Goal: Transaction & Acquisition: Purchase product/service

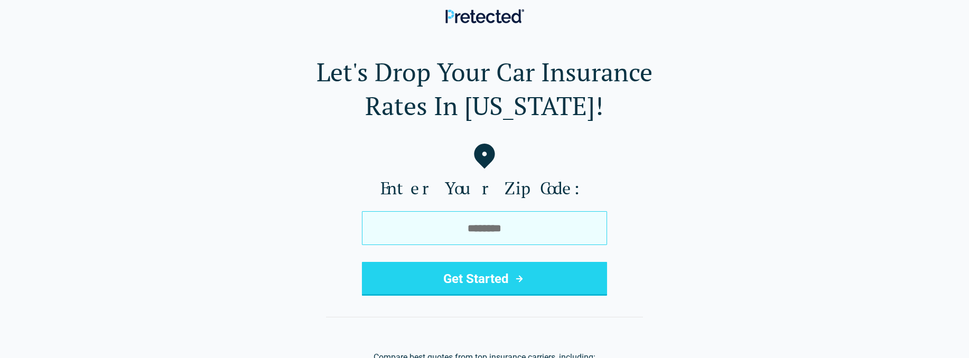
click at [472, 233] on input "tel" at bounding box center [484, 228] width 245 height 34
type input "*****"
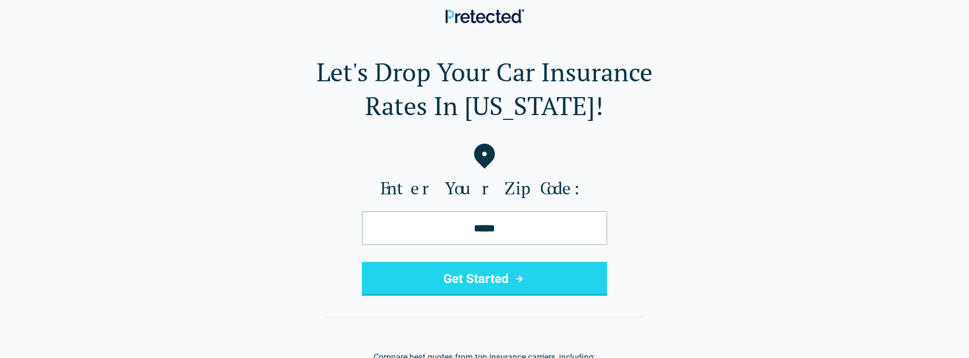
click at [472, 279] on button "Get Started" at bounding box center [484, 279] width 245 height 34
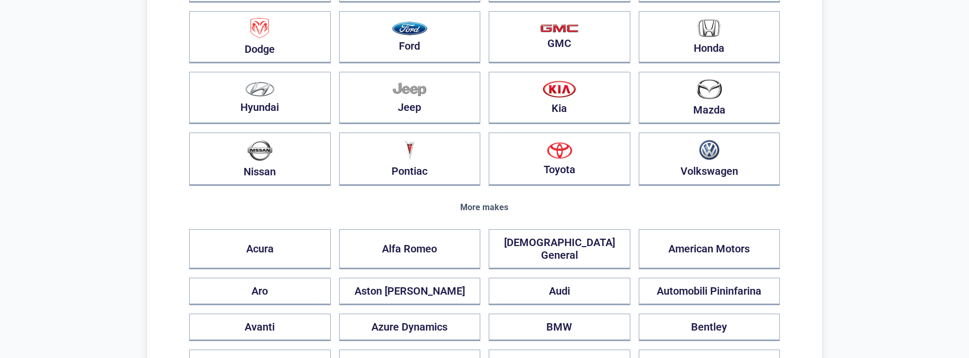
scroll to position [211, 0]
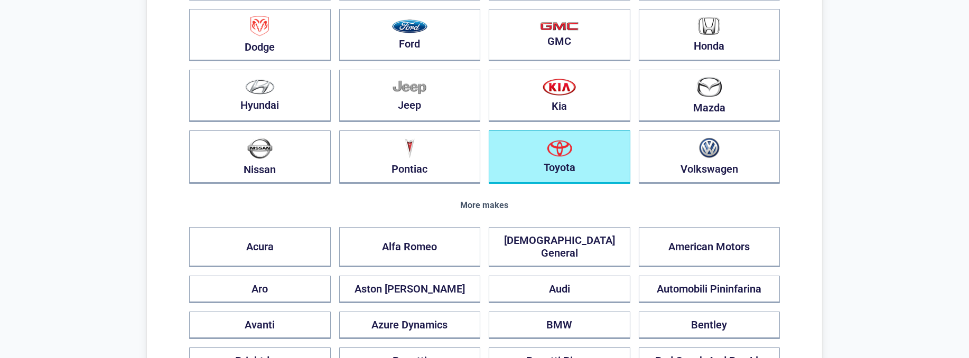
click at [580, 156] on button "Toyota" at bounding box center [559, 156] width 142 height 53
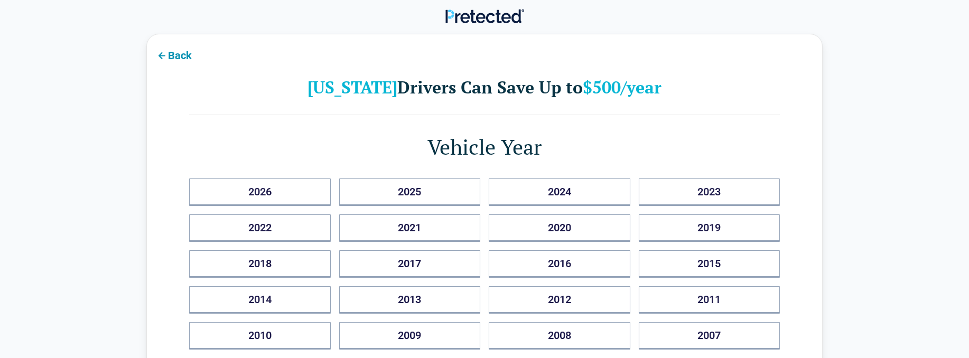
scroll to position [0, 0]
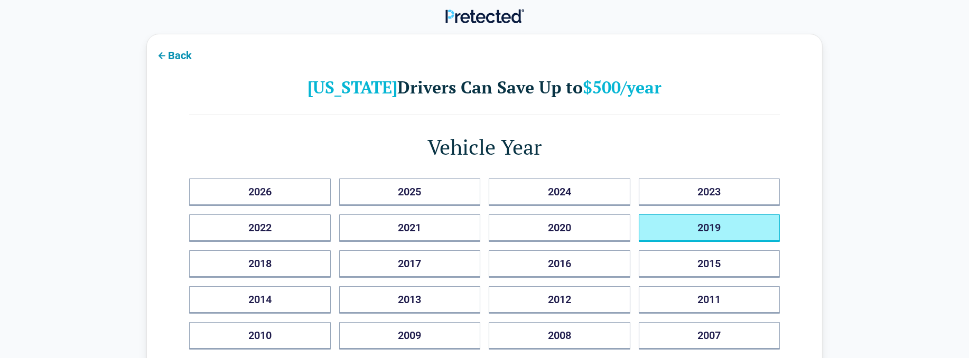
click at [690, 228] on button "2019" at bounding box center [709, 227] width 142 height 27
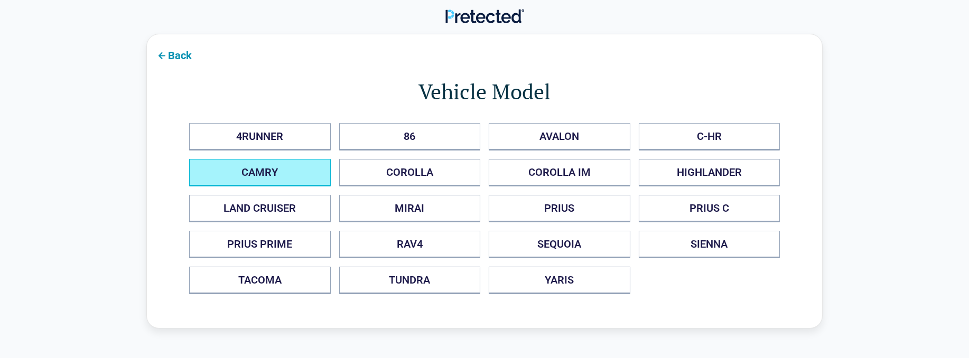
click at [286, 176] on button "CAMRY" at bounding box center [260, 172] width 142 height 27
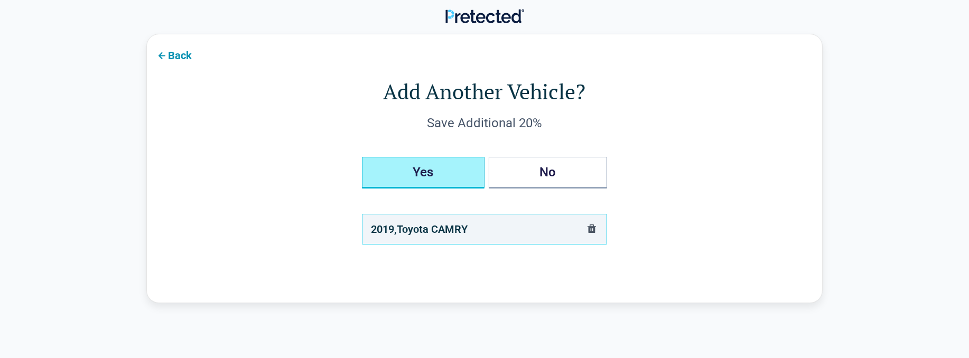
click at [444, 176] on button "Yes" at bounding box center [423, 173] width 123 height 32
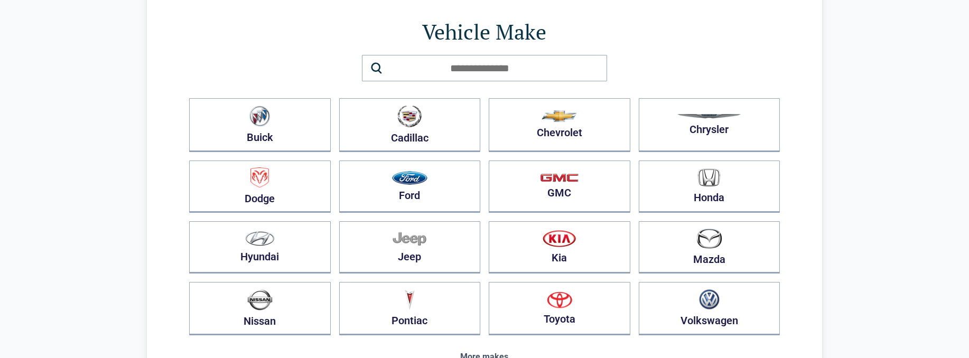
scroll to position [53, 0]
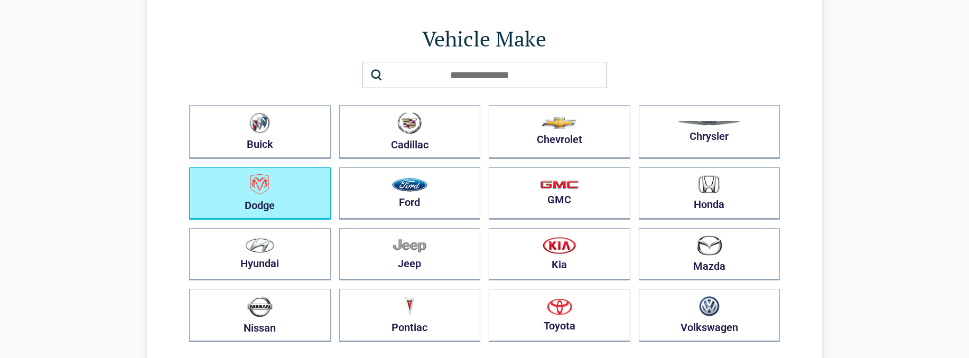
click at [287, 194] on button "Dodge" at bounding box center [260, 193] width 142 height 52
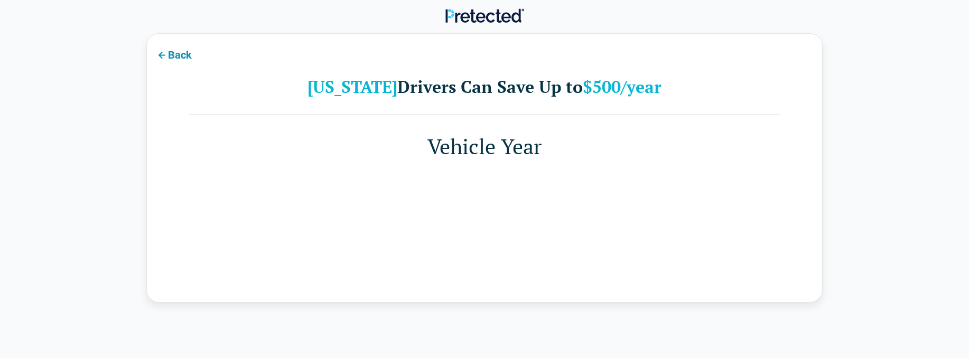
scroll to position [0, 0]
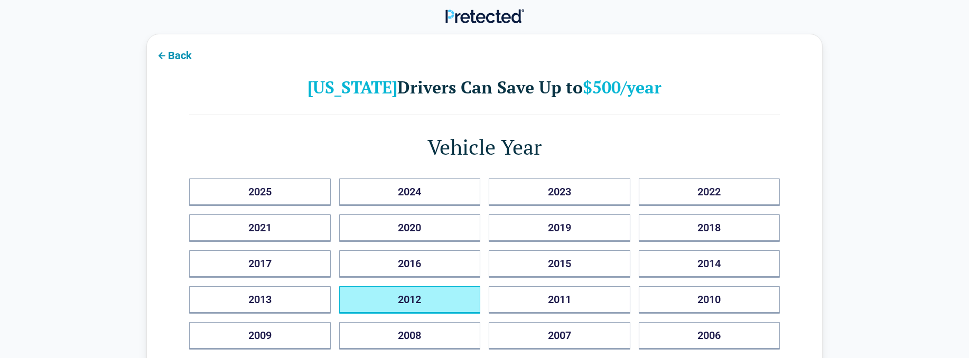
click at [402, 300] on button "2012" at bounding box center [410, 299] width 142 height 27
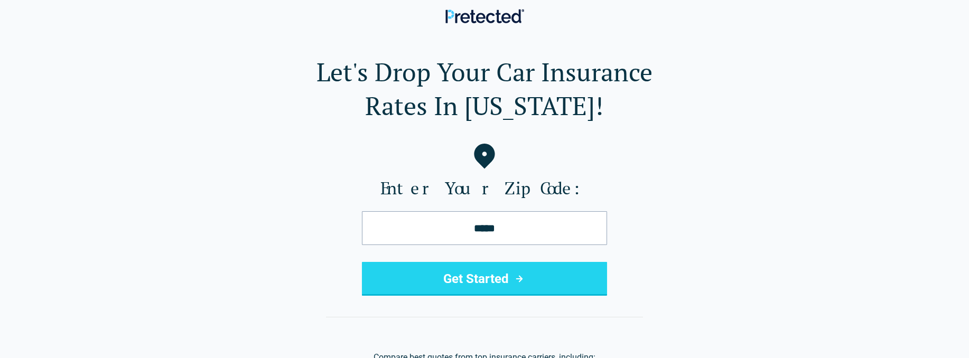
click at [490, 281] on button "Get Started" at bounding box center [484, 279] width 245 height 34
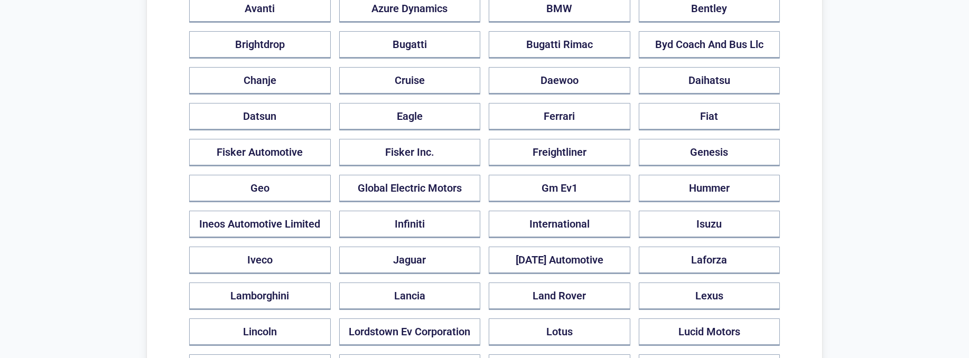
scroll to position [528, 0]
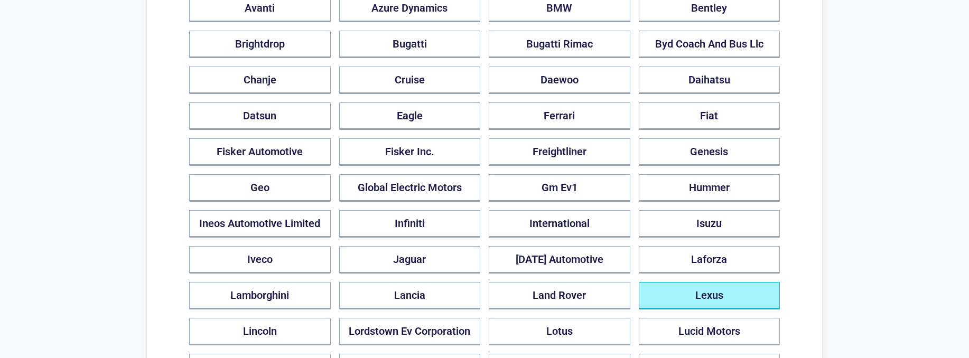
click at [671, 282] on button "Lexus" at bounding box center [709, 295] width 142 height 27
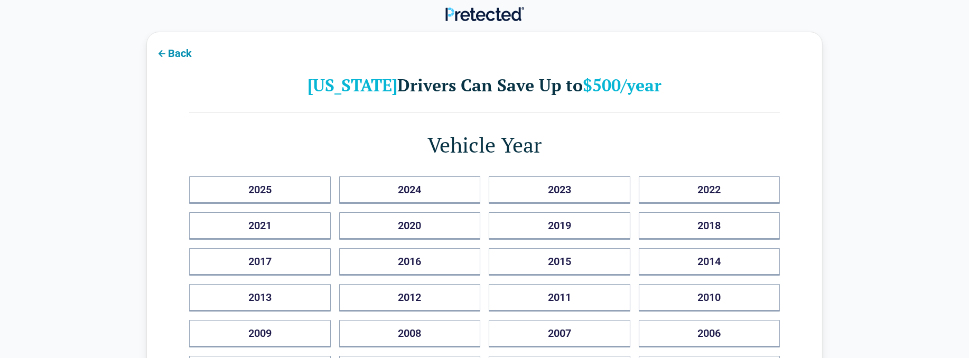
scroll to position [0, 0]
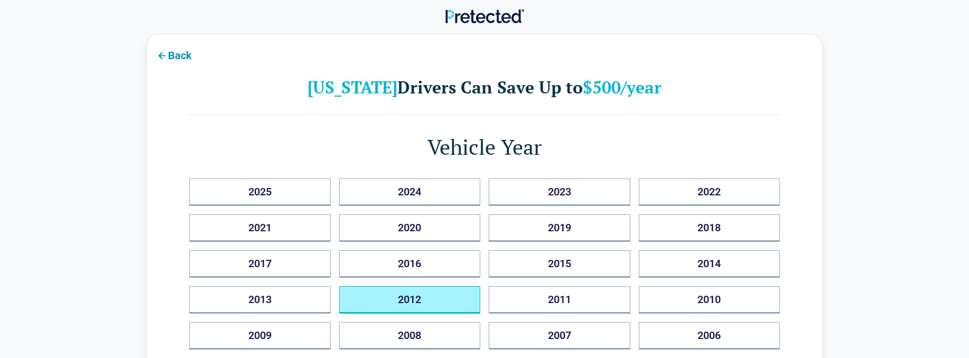
click at [445, 291] on button "2012" at bounding box center [410, 299] width 142 height 27
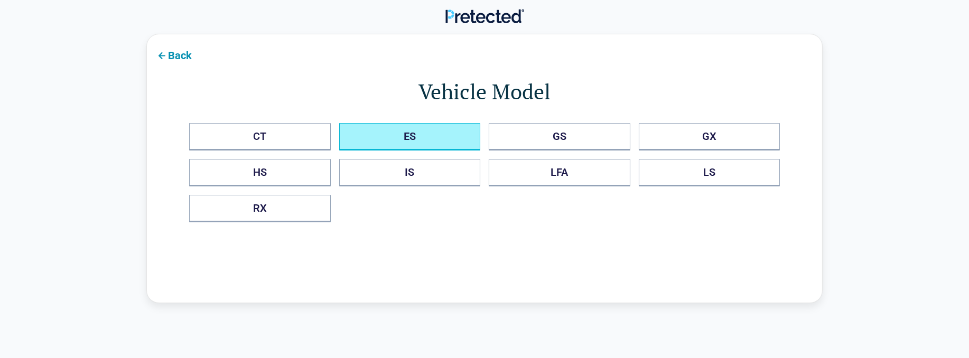
click at [423, 138] on button "ES" at bounding box center [410, 136] width 142 height 27
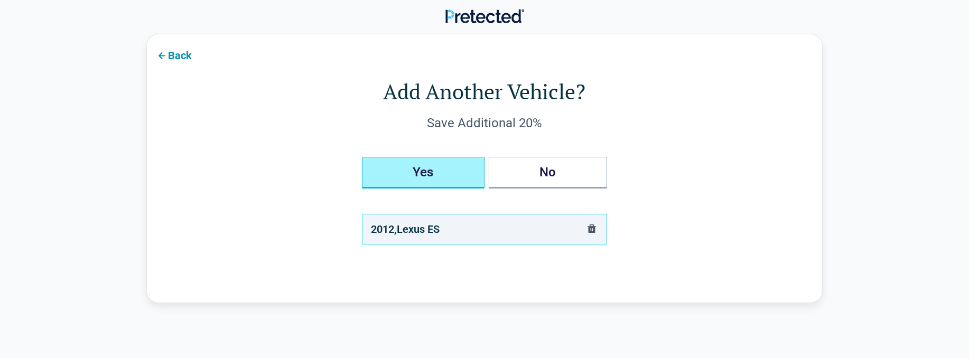
click at [430, 173] on button "Yes" at bounding box center [423, 173] width 123 height 32
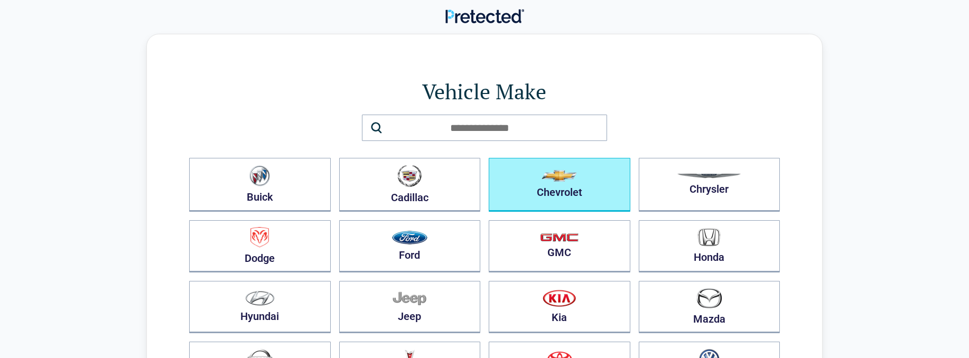
click at [561, 191] on button "Chevrolet" at bounding box center [559, 185] width 142 height 54
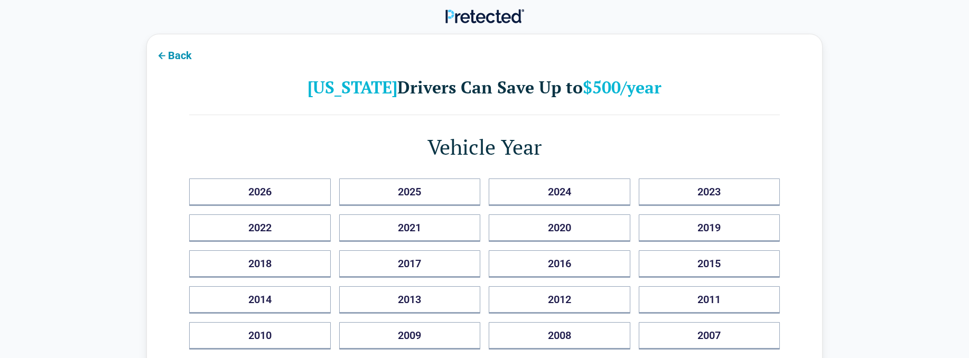
click at [164, 57] on icon at bounding box center [161, 55] width 13 height 13
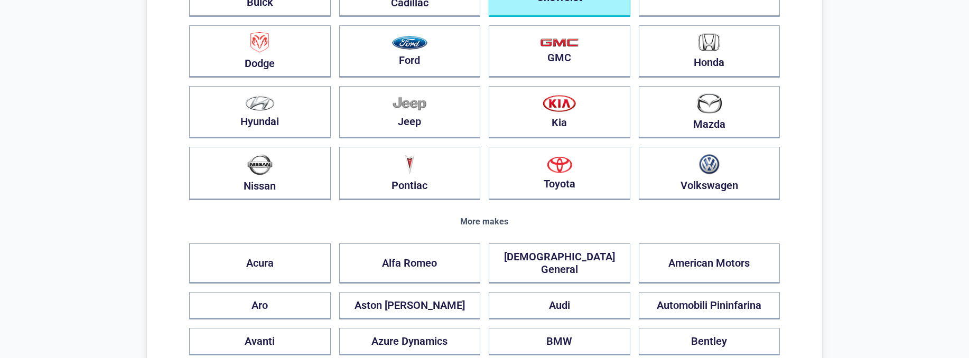
scroll to position [211, 0]
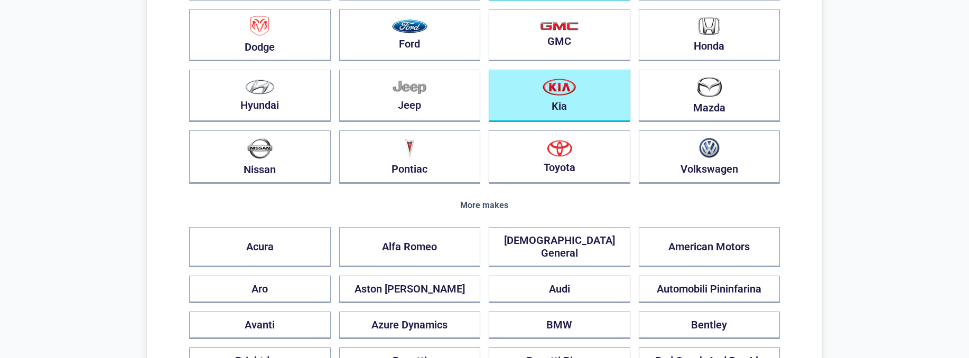
click at [585, 98] on button "Kia" at bounding box center [559, 96] width 142 height 52
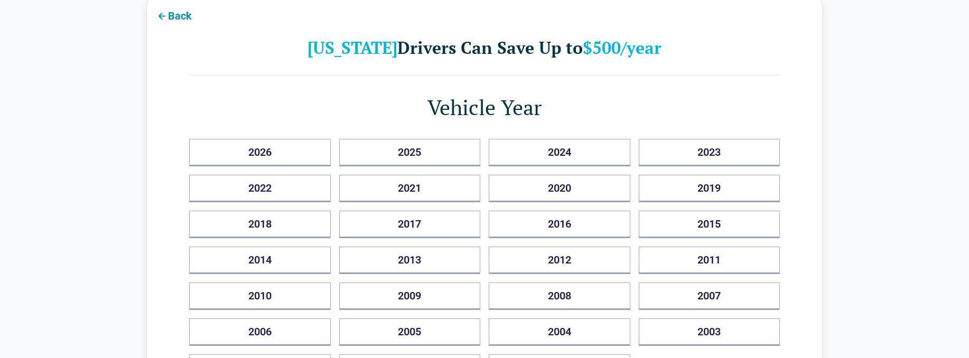
scroll to position [0, 0]
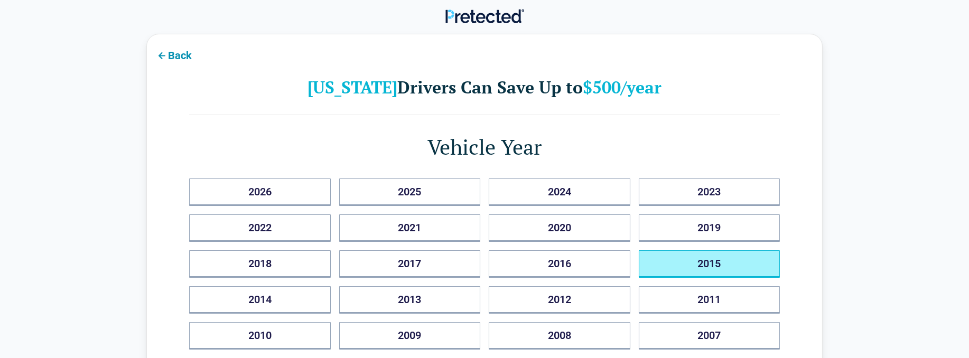
click at [673, 266] on button "2015" at bounding box center [709, 263] width 142 height 27
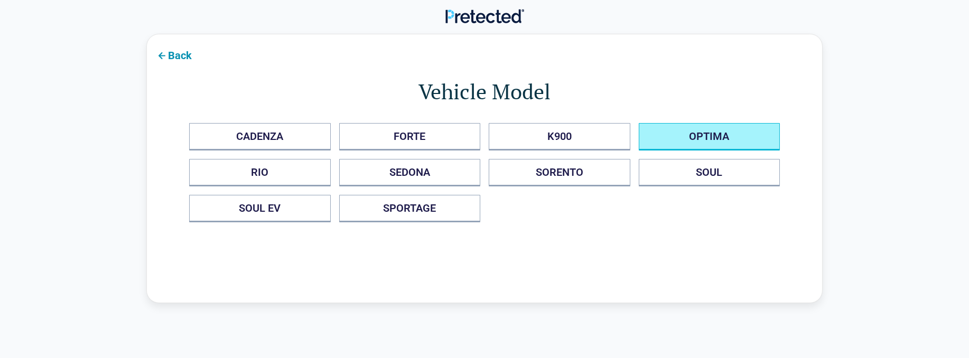
click at [715, 136] on button "OPTIMA" at bounding box center [709, 136] width 142 height 27
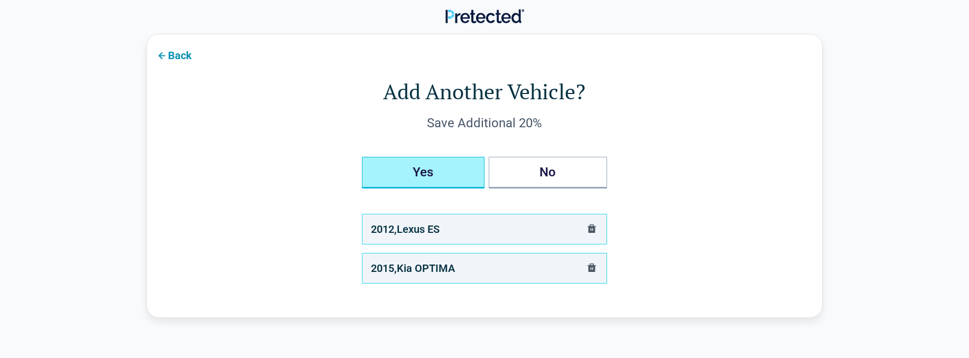
click at [449, 170] on button "Yes" at bounding box center [423, 173] width 123 height 32
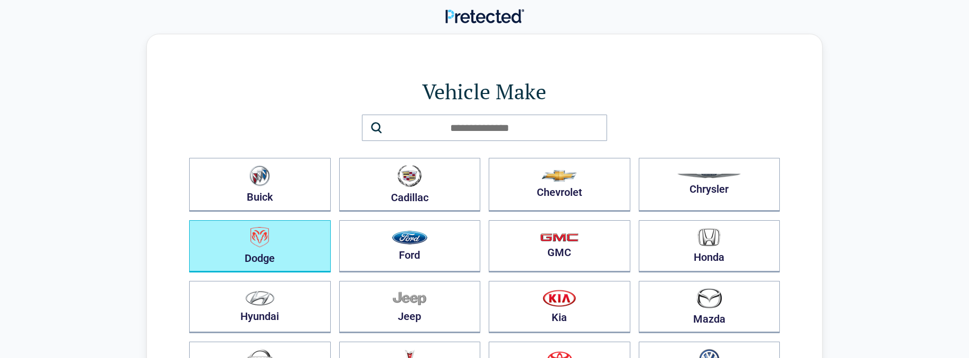
click at [300, 262] on button "Dodge" at bounding box center [260, 246] width 142 height 52
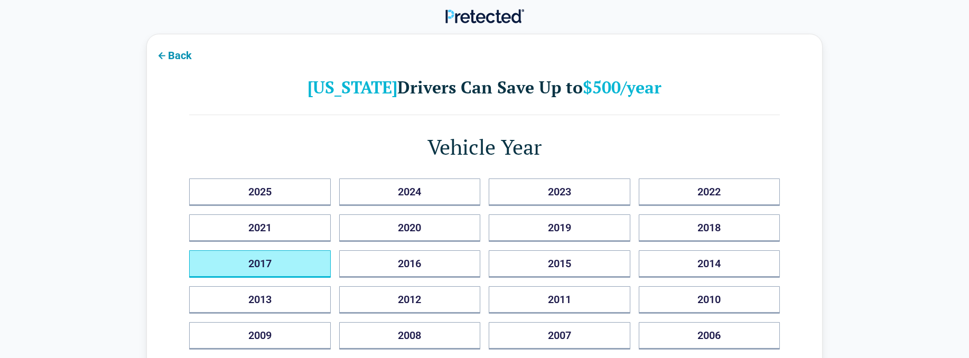
click at [298, 257] on button "2017" at bounding box center [260, 263] width 142 height 27
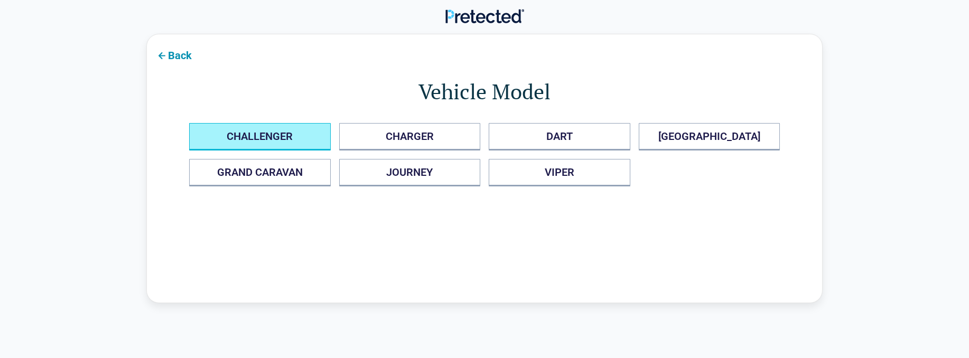
click at [291, 137] on button "CHALLENGER" at bounding box center [260, 136] width 142 height 27
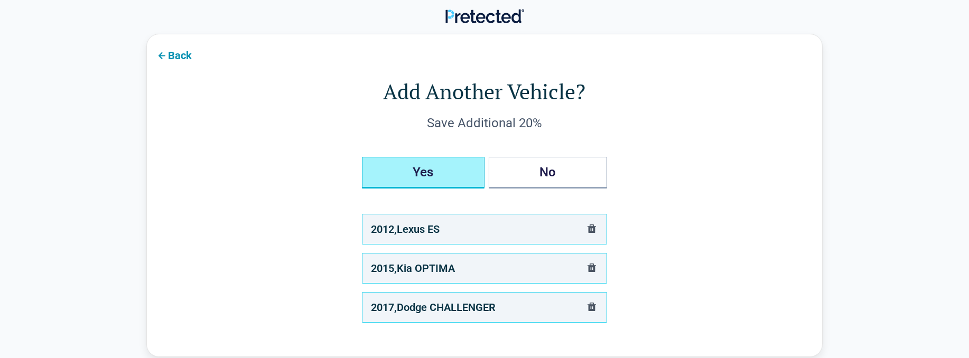
click at [444, 177] on button "Yes" at bounding box center [423, 173] width 123 height 32
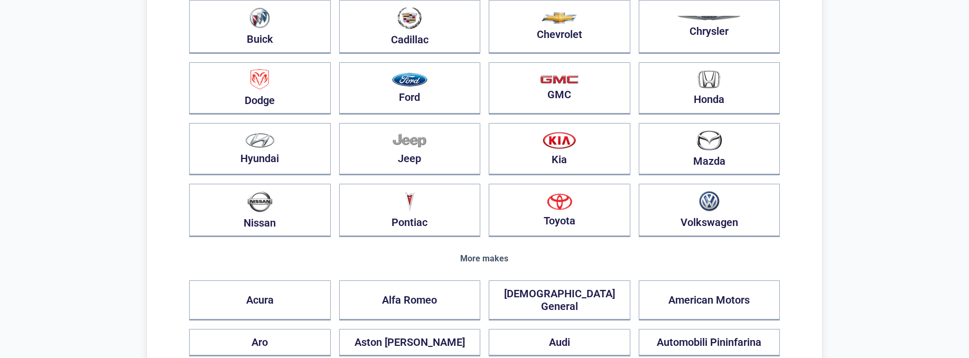
scroll to position [158, 0]
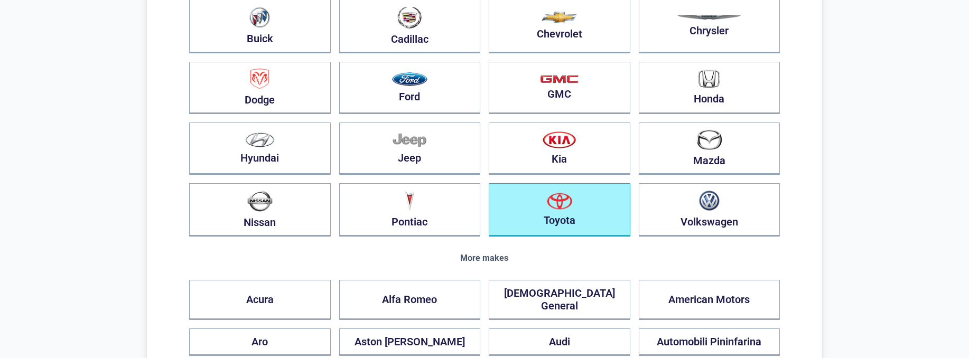
click at [583, 210] on button "Toyota" at bounding box center [559, 209] width 142 height 53
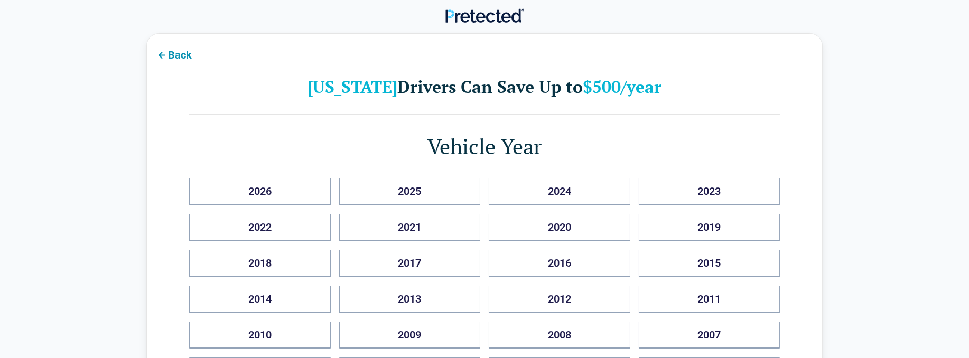
scroll to position [0, 0]
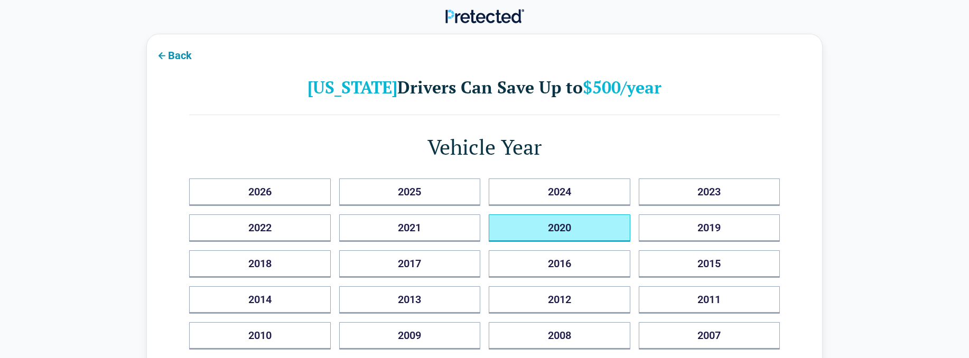
click at [569, 227] on button "2020" at bounding box center [559, 227] width 142 height 27
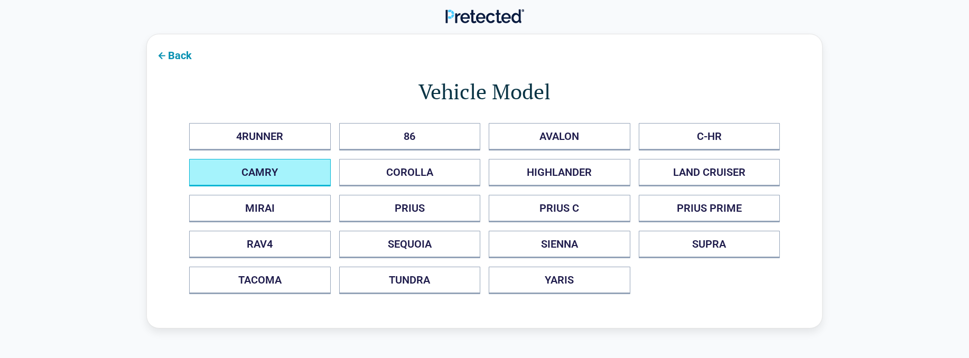
click at [289, 170] on button "CAMRY" at bounding box center [260, 172] width 142 height 27
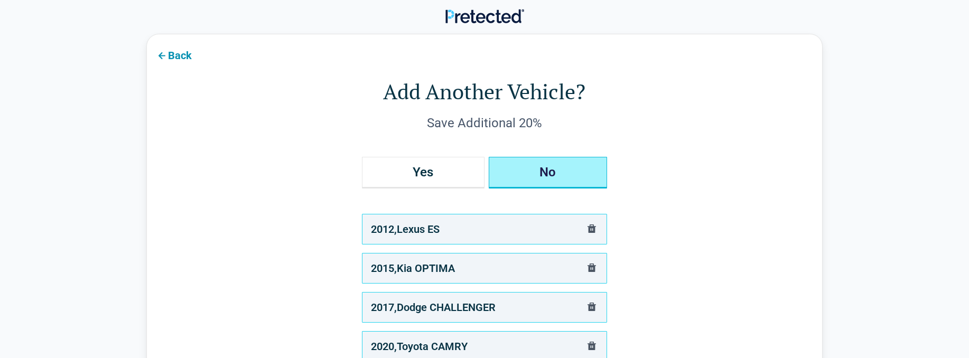
click at [579, 177] on button "No" at bounding box center [547, 173] width 118 height 32
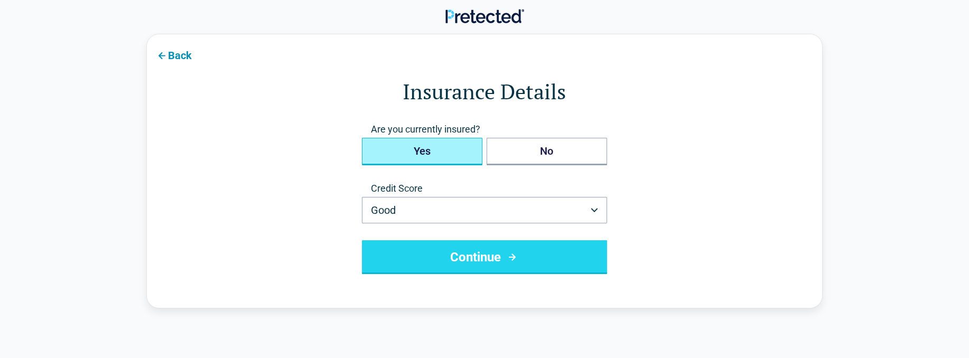
click at [435, 152] on button "Yes" at bounding box center [422, 151] width 120 height 27
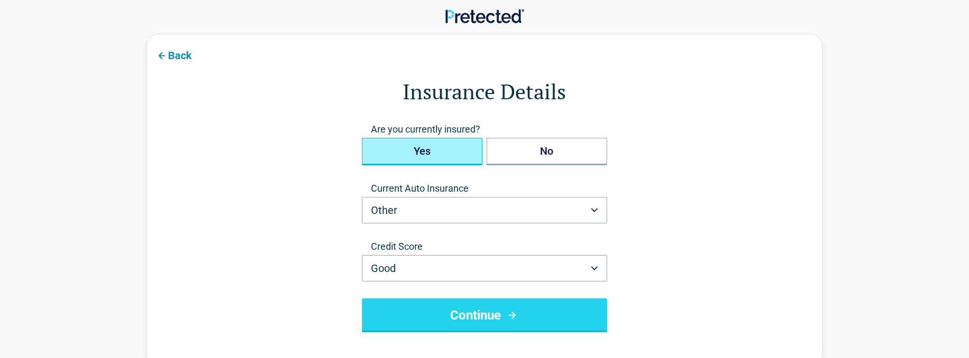
click at [483, 314] on button "Continue" at bounding box center [484, 315] width 245 height 34
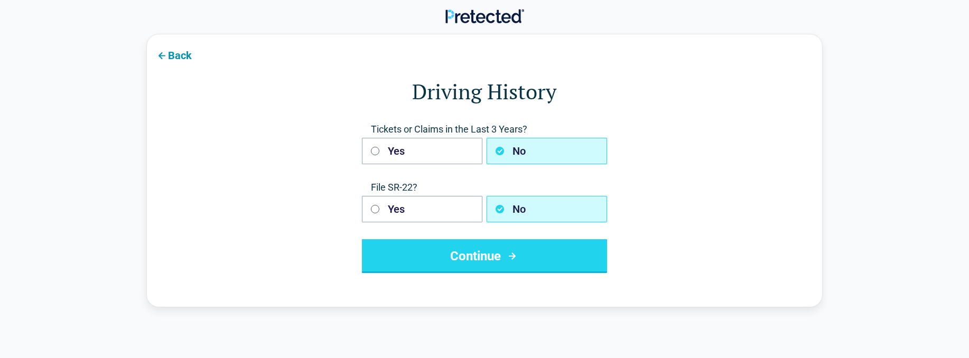
click at [504, 261] on button "Continue" at bounding box center [484, 256] width 245 height 34
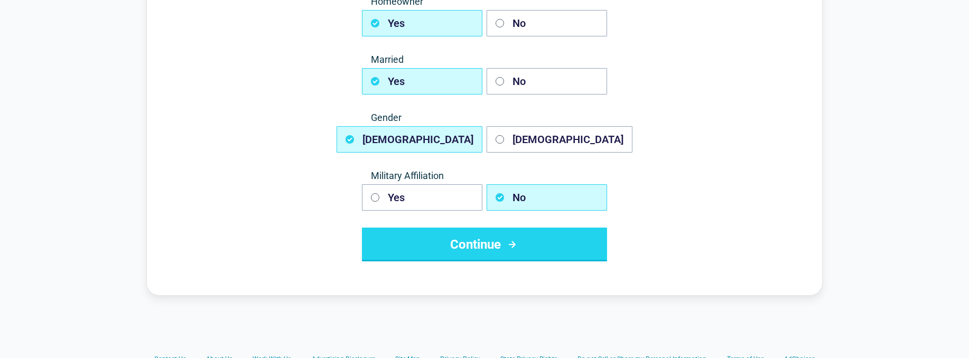
scroll to position [158, 0]
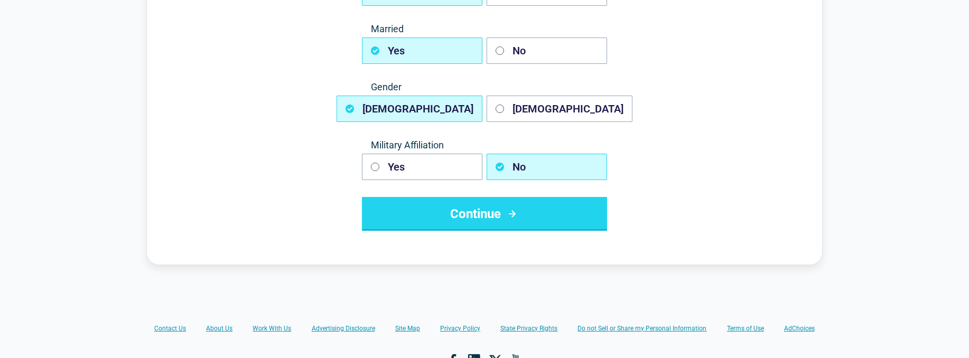
click at [496, 203] on button "Continue" at bounding box center [484, 214] width 245 height 34
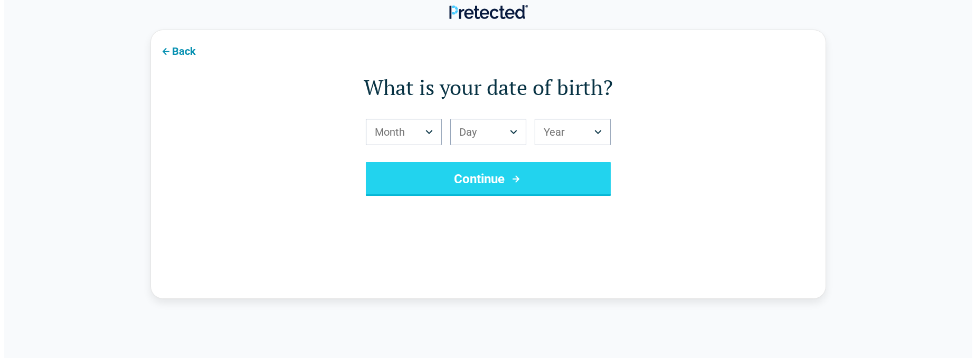
scroll to position [0, 0]
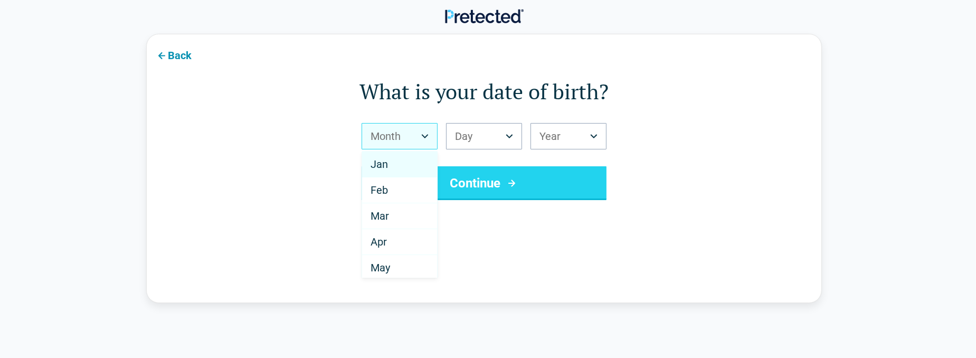
click at [425, 136] on html "Back What is your date of birth? Month *** *** *** *** *** *** *** *** *** *** …" at bounding box center [488, 327] width 976 height 655
select select "*"
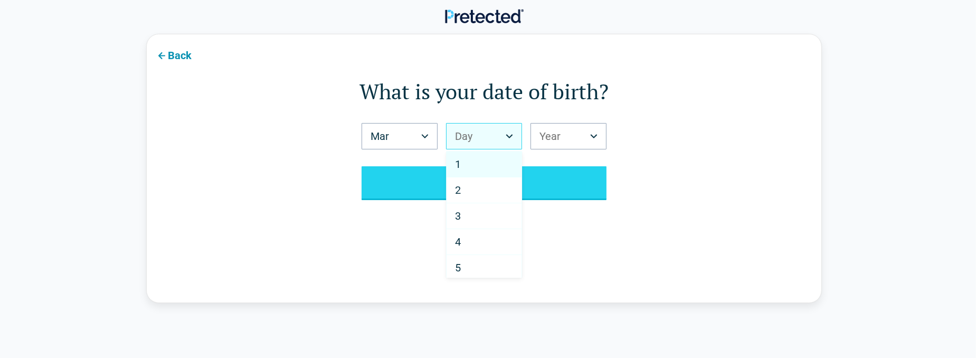
click at [498, 134] on html "Back What is your date of birth? Mar *** *** *** *** *** *** *** *** *** *** **…" at bounding box center [488, 327] width 976 height 655
select select "**"
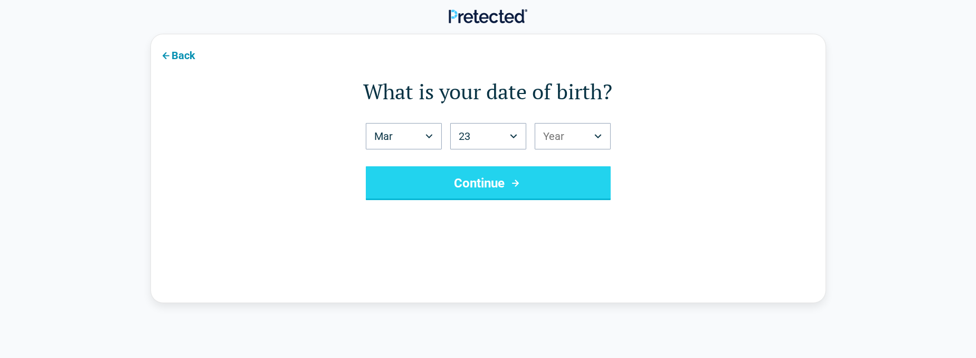
click at [566, 136] on html "Back What is your date of birth? Mar *** *** *** *** *** *** *** *** *** *** **…" at bounding box center [488, 327] width 976 height 655
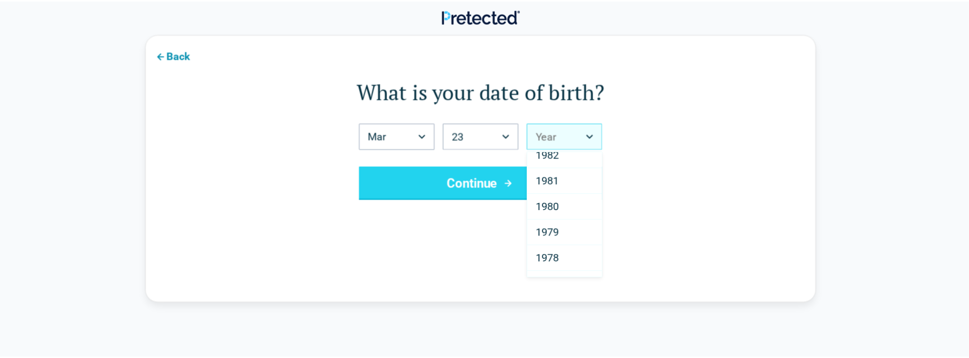
scroll to position [670, 0]
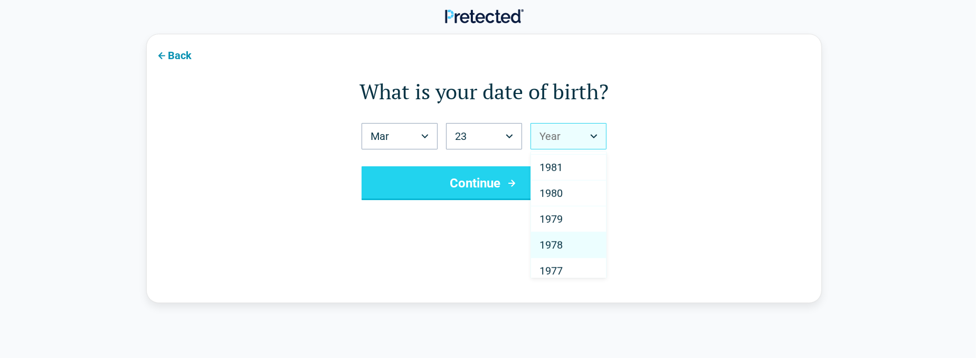
select select "****"
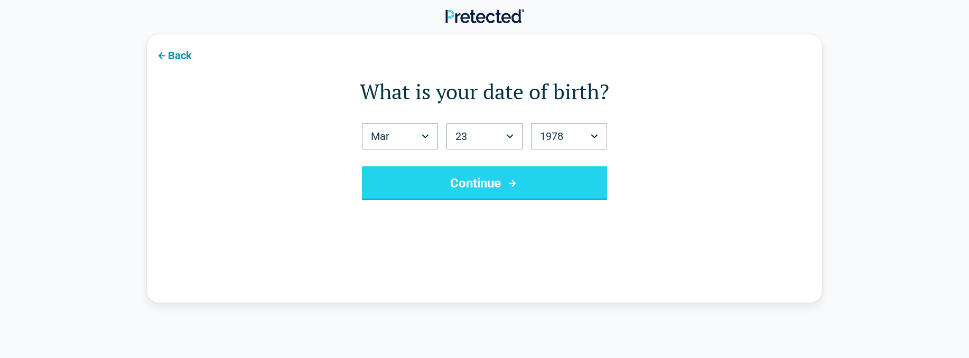
click at [499, 185] on button "Continue" at bounding box center [484, 183] width 245 height 34
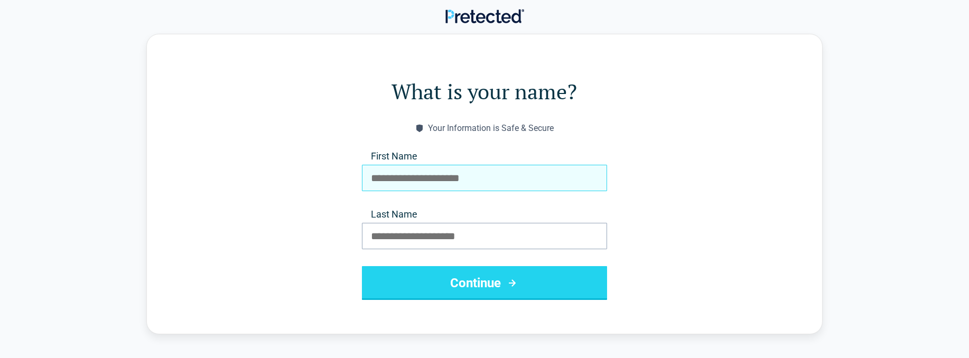
click at [439, 180] on input "First Name" at bounding box center [484, 178] width 245 height 26
type input "*"
type input "**********"
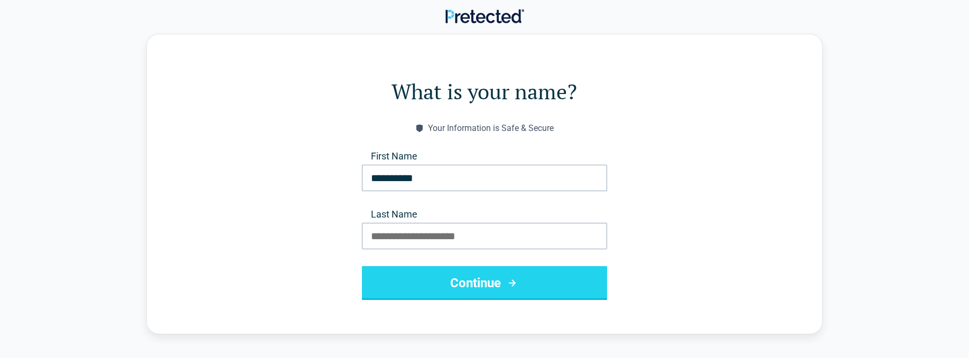
click at [339, 265] on form "**********" at bounding box center [484, 188] width 590 height 223
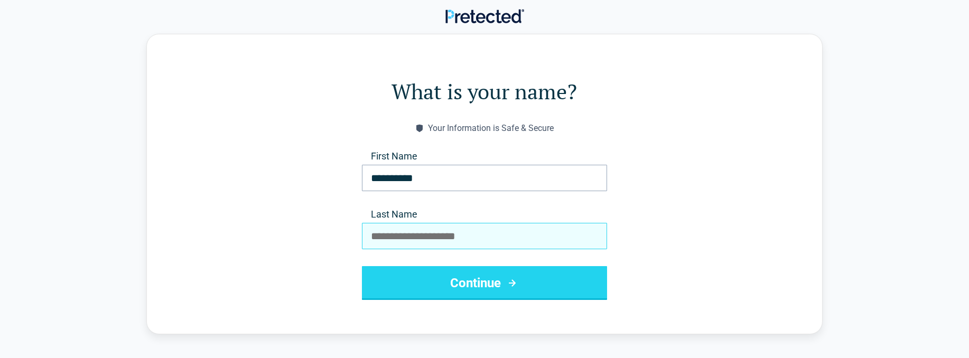
drag, startPoint x: 374, startPoint y: 236, endPoint x: 379, endPoint y: 230, distance: 7.1
click at [375, 234] on input "Last Name" at bounding box center [484, 236] width 245 height 26
type input "********"
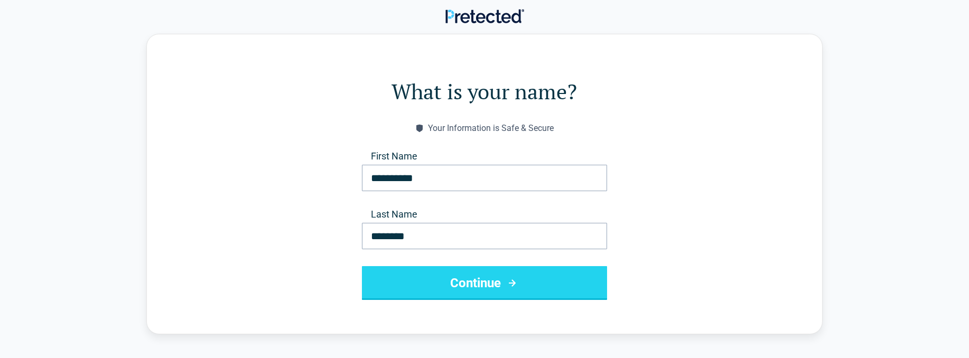
click at [674, 242] on form "**********" at bounding box center [484, 188] width 590 height 223
click at [474, 279] on button "Continue" at bounding box center [484, 283] width 245 height 34
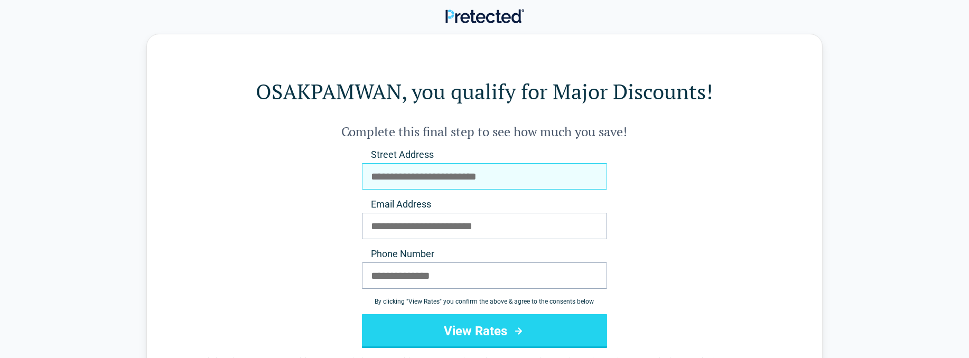
click at [398, 178] on input "Street Address" at bounding box center [484, 176] width 245 height 26
type input "**********"
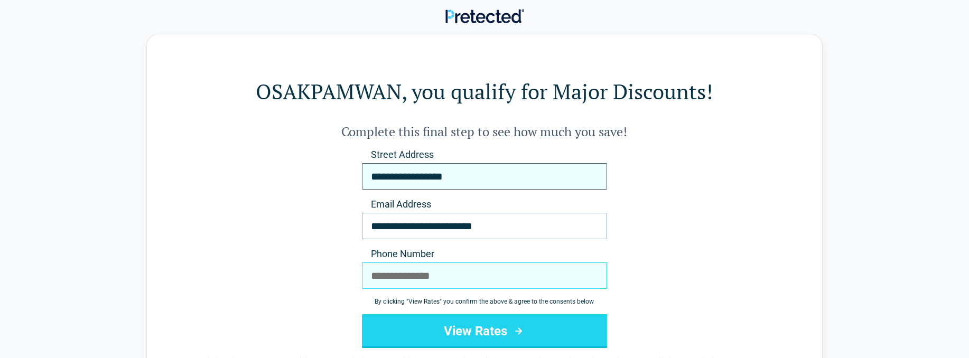
type input "**********"
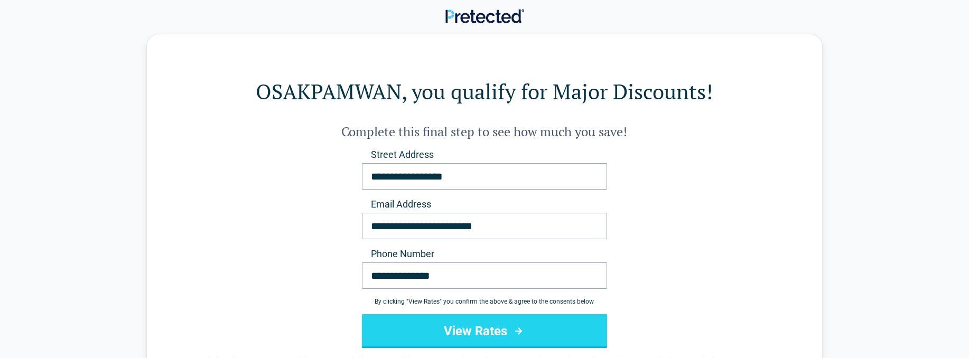
click at [486, 331] on button "View Rates" at bounding box center [484, 331] width 245 height 34
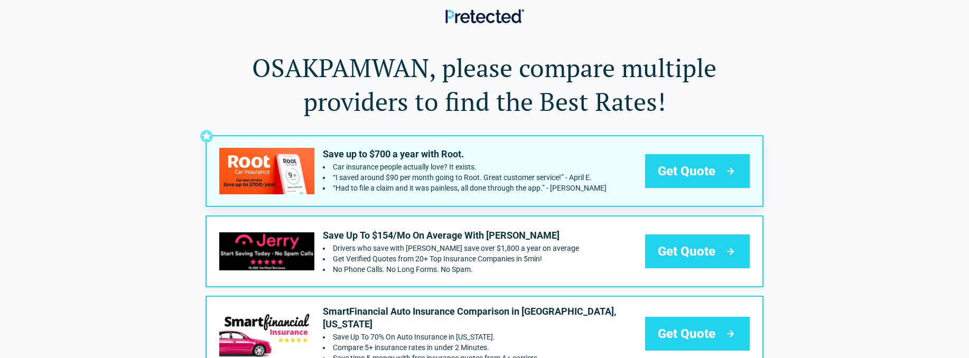
click at [703, 174] on span "Get Quote" at bounding box center [686, 171] width 58 height 17
